Goal: Task Accomplishment & Management: Manage account settings

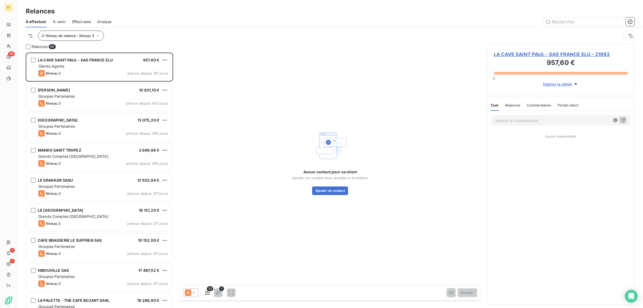
scroll to position [250, 142]
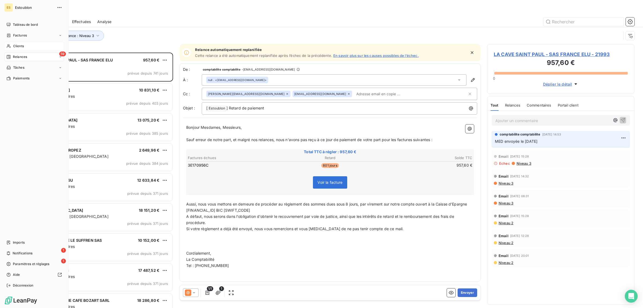
click at [16, 45] on span "Clients" at bounding box center [18, 46] width 11 height 5
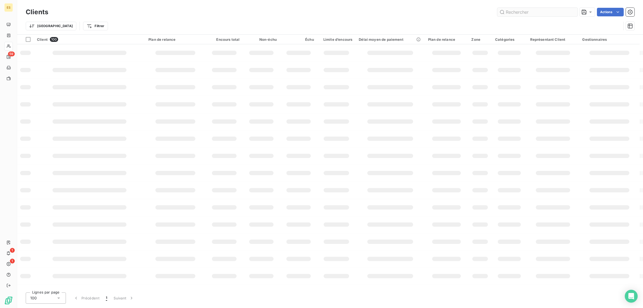
click at [534, 12] on input "text" at bounding box center [537, 12] width 80 height 9
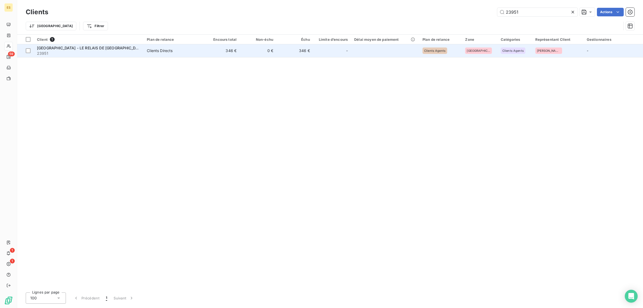
type input "23951"
click at [141, 49] on span "[GEOGRAPHIC_DATA] - LE RELAIS DE [GEOGRAPHIC_DATA]" at bounding box center [90, 48] width 107 height 5
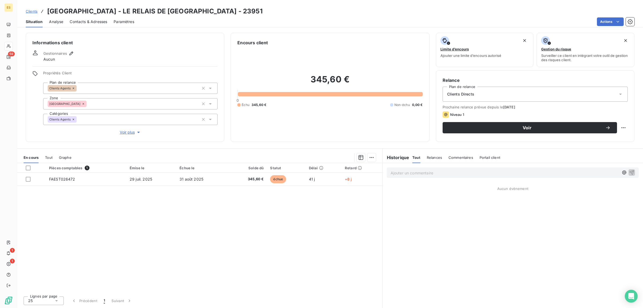
click at [464, 173] on p "Ajouter un commentaire ﻿" at bounding box center [505, 172] width 228 height 7
